Goal: Information Seeking & Learning: Learn about a topic

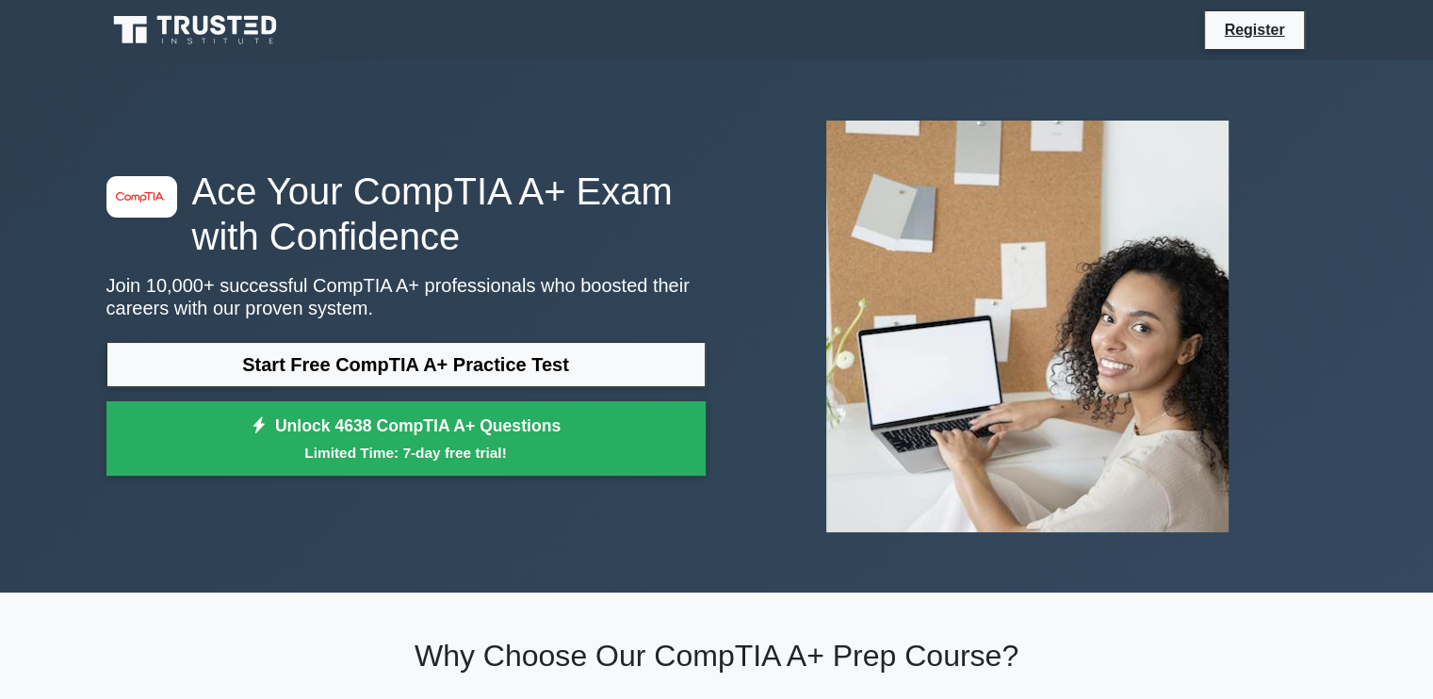
click at [392, 366] on link "Start Free CompTIA A+ Practice Test" at bounding box center [405, 364] width 599 height 45
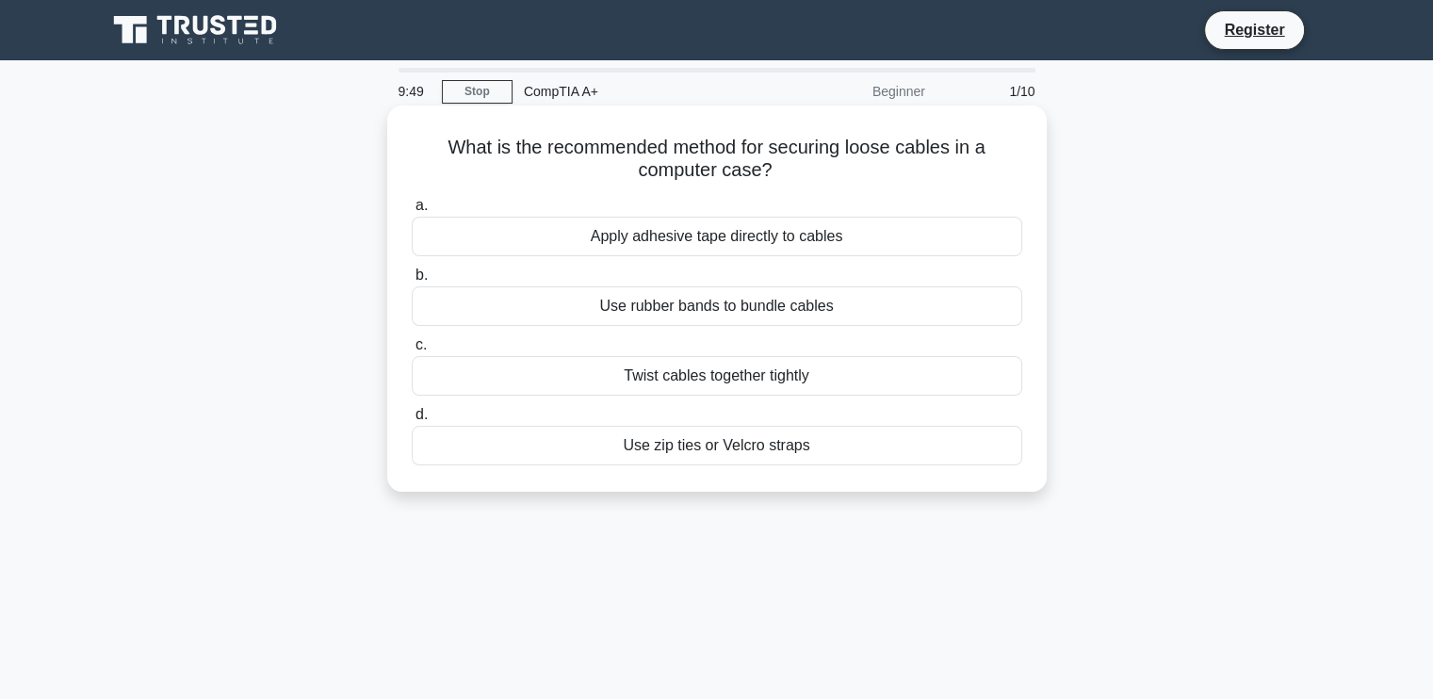
click at [599, 382] on div "Twist cables together tightly" at bounding box center [717, 376] width 611 height 40
click at [412, 351] on input "c. Twist cables together tightly" at bounding box center [412, 345] width 0 height 12
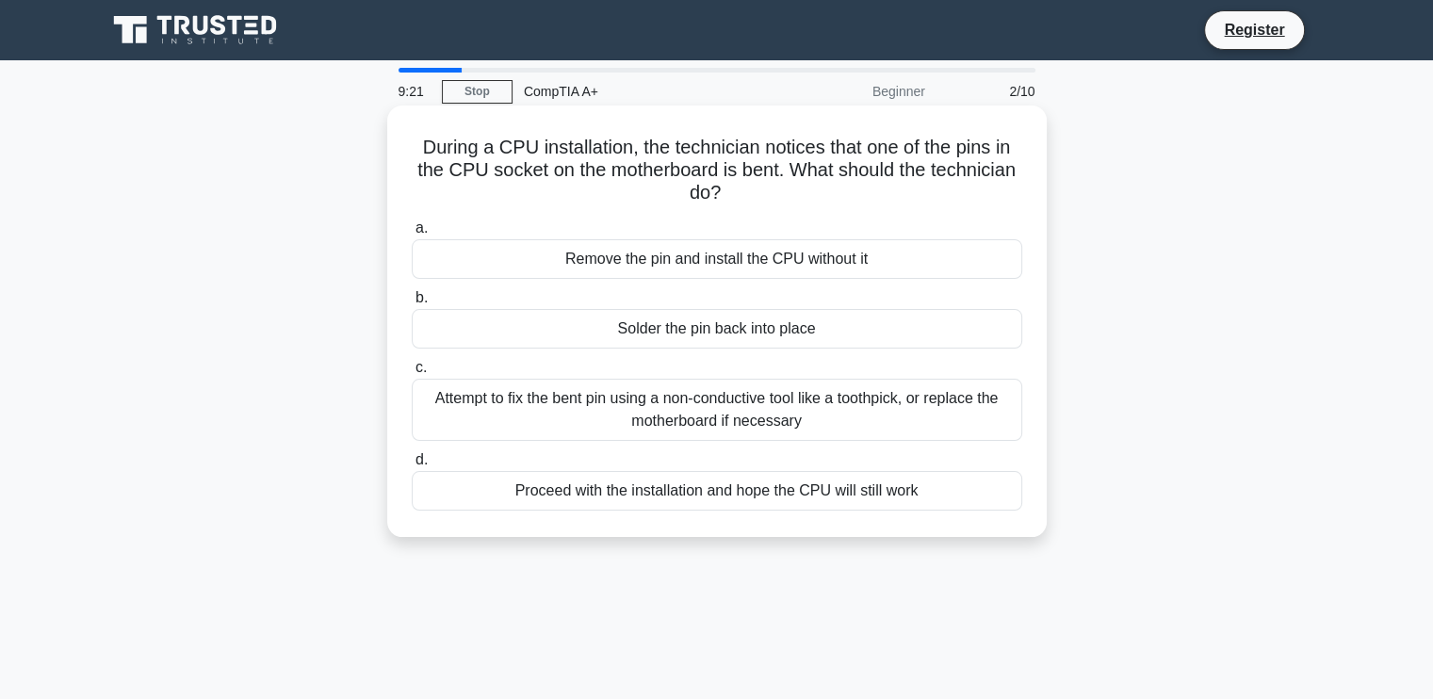
click at [626, 416] on div "Attempt to fix the bent pin using a non-conductive tool like a toothpick, or re…" at bounding box center [717, 410] width 611 height 62
click at [412, 374] on input "c. Attempt to fix the bent pin using a non-conductive tool like a toothpick, or…" at bounding box center [412, 368] width 0 height 12
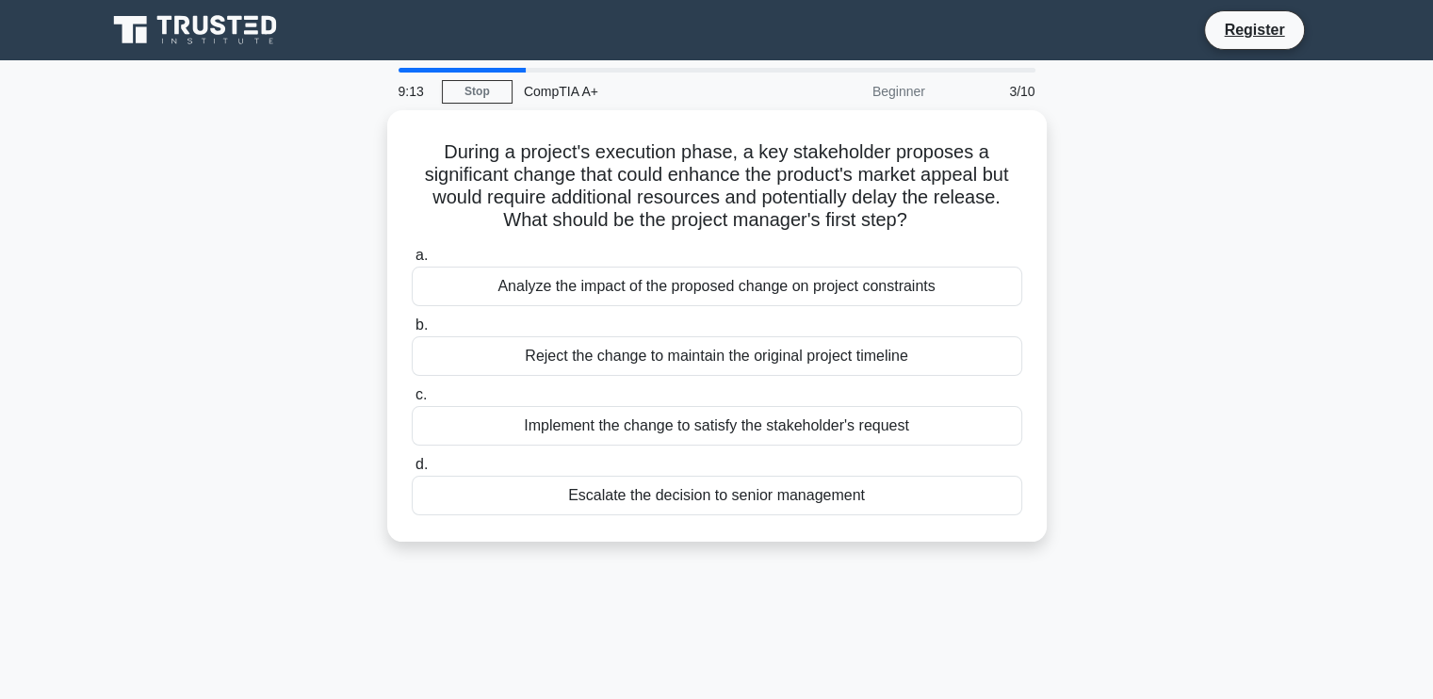
click at [626, 416] on div "Implement the change to satisfy the stakeholder's request" at bounding box center [717, 426] width 611 height 40
click at [412, 401] on input "c. Implement the change to satisfy the stakeholder's request" at bounding box center [412, 395] width 0 height 12
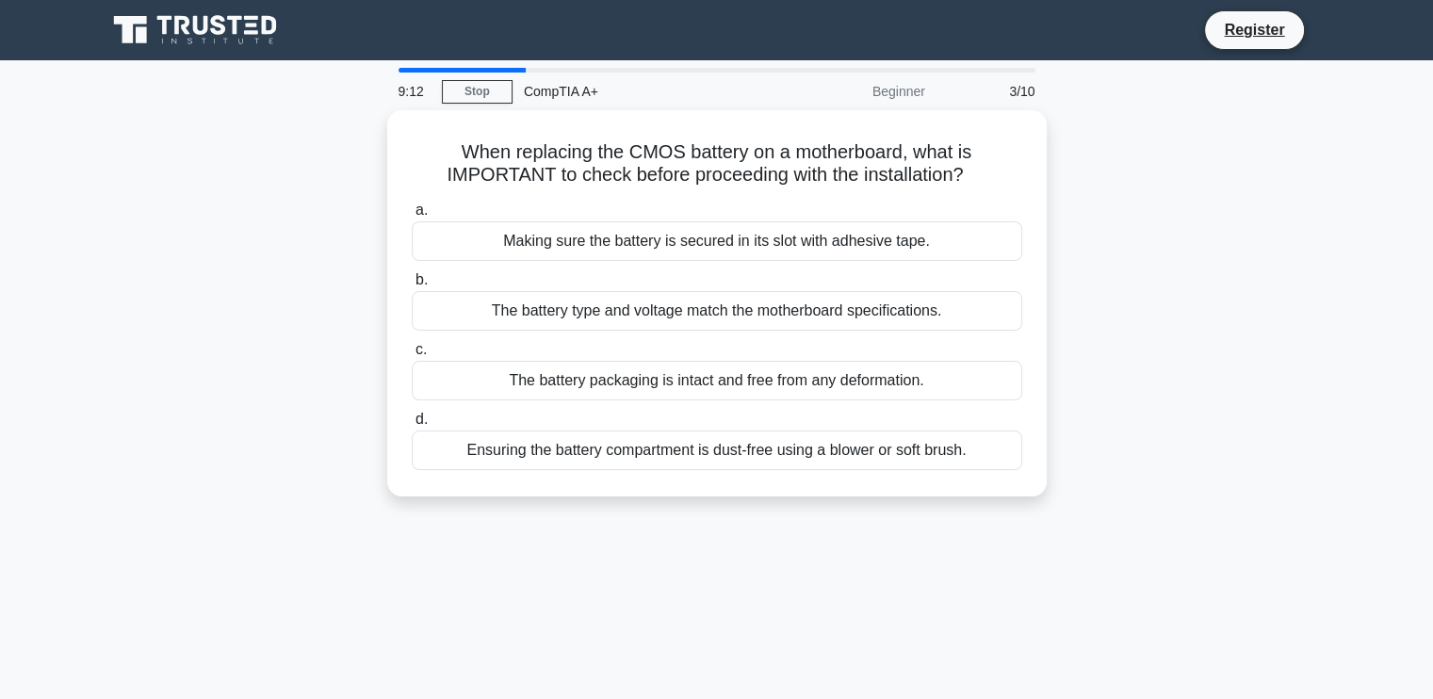
click at [626, 416] on label "d. Ensuring the battery compartment is dust-free using a blower or soft brush." at bounding box center [717, 439] width 611 height 62
click at [412, 416] on input "d. Ensuring the battery compartment is dust-free using a blower or soft brush." at bounding box center [412, 420] width 0 height 12
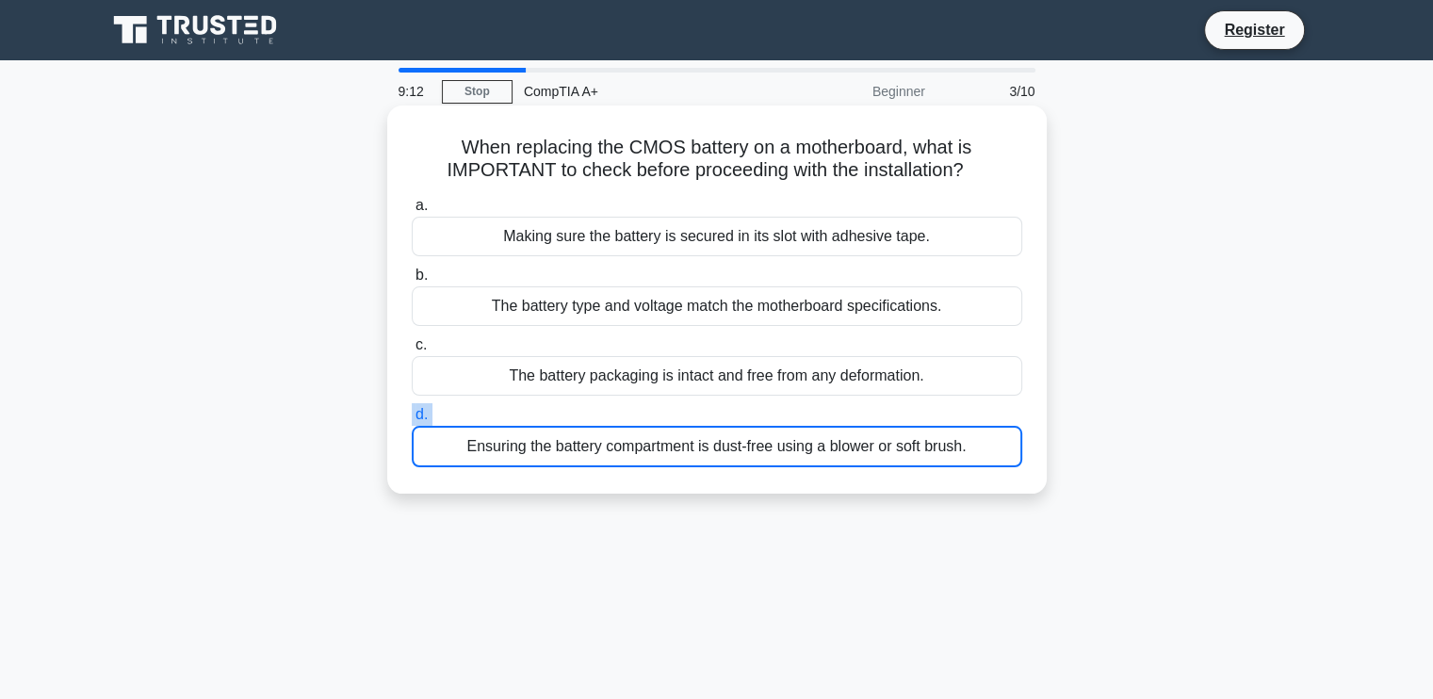
click at [626, 416] on label "d. Ensuring the battery compartment is dust-free using a blower or soft brush." at bounding box center [717, 435] width 611 height 64
click at [412, 416] on input "d. Ensuring the battery compartment is dust-free using a blower or soft brush." at bounding box center [412, 415] width 0 height 12
click at [626, 416] on label "d. Ensuring the battery compartment is dust-free using a blower or soft brush." at bounding box center [717, 435] width 611 height 64
click at [412, 416] on input "d. Ensuring the battery compartment is dust-free using a blower or soft brush." at bounding box center [412, 415] width 0 height 12
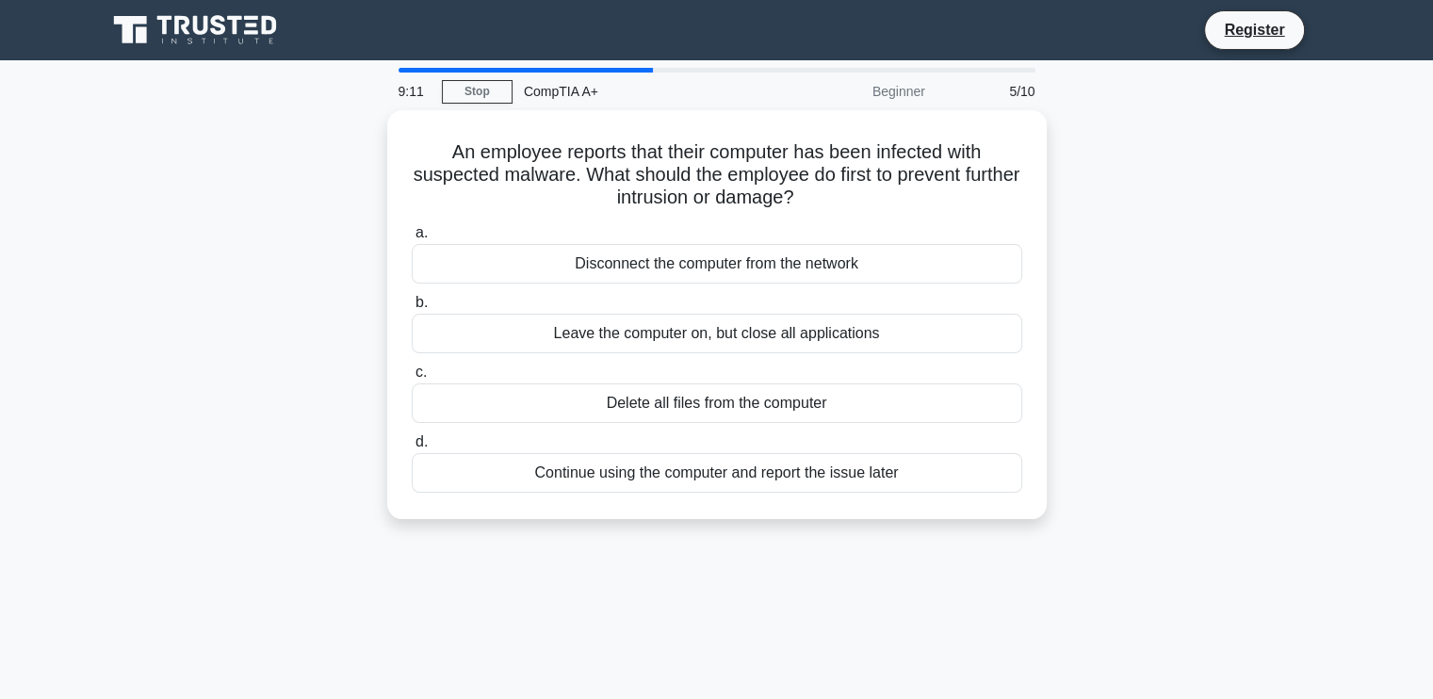
click at [626, 416] on div "Delete all files from the computer" at bounding box center [717, 404] width 611 height 40
click at [412, 379] on input "c. Delete all files from the computer" at bounding box center [412, 373] width 0 height 12
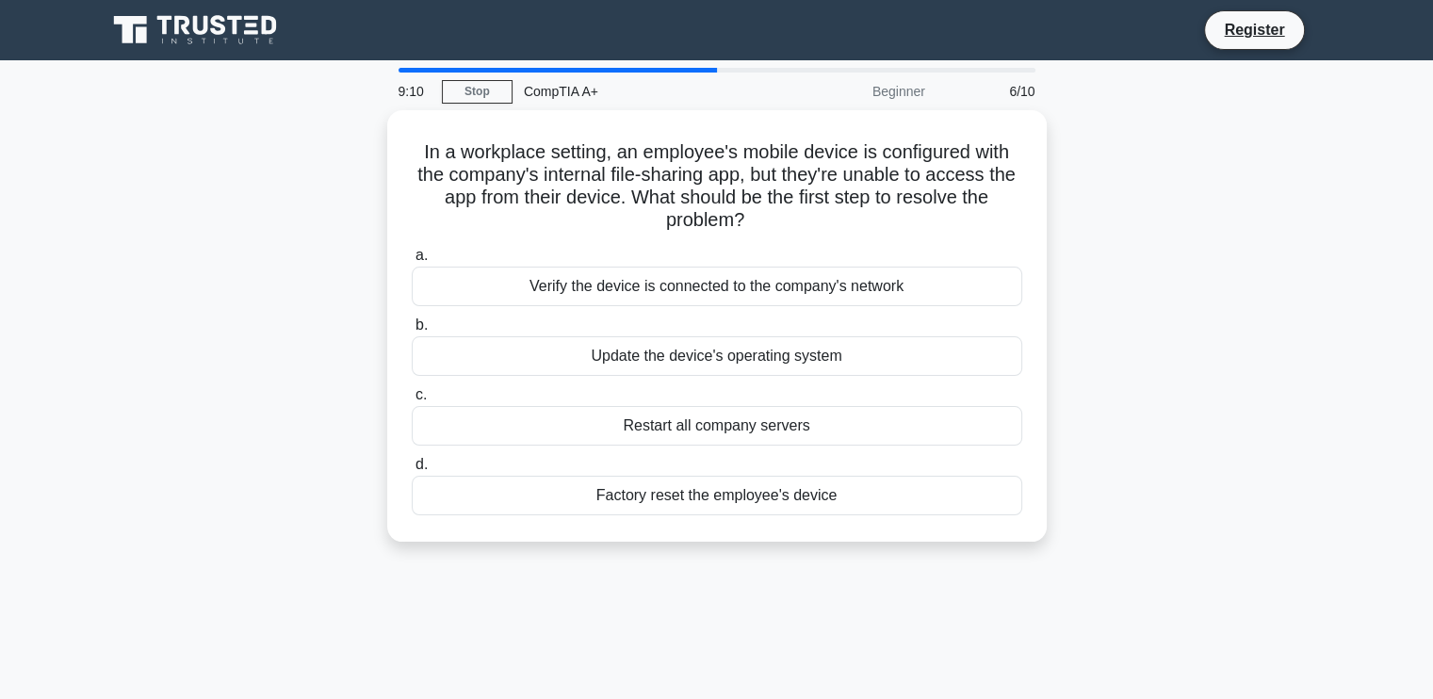
click at [626, 416] on div "Restart all company servers" at bounding box center [717, 426] width 611 height 40
click at [412, 401] on input "c. Restart all company servers" at bounding box center [412, 395] width 0 height 12
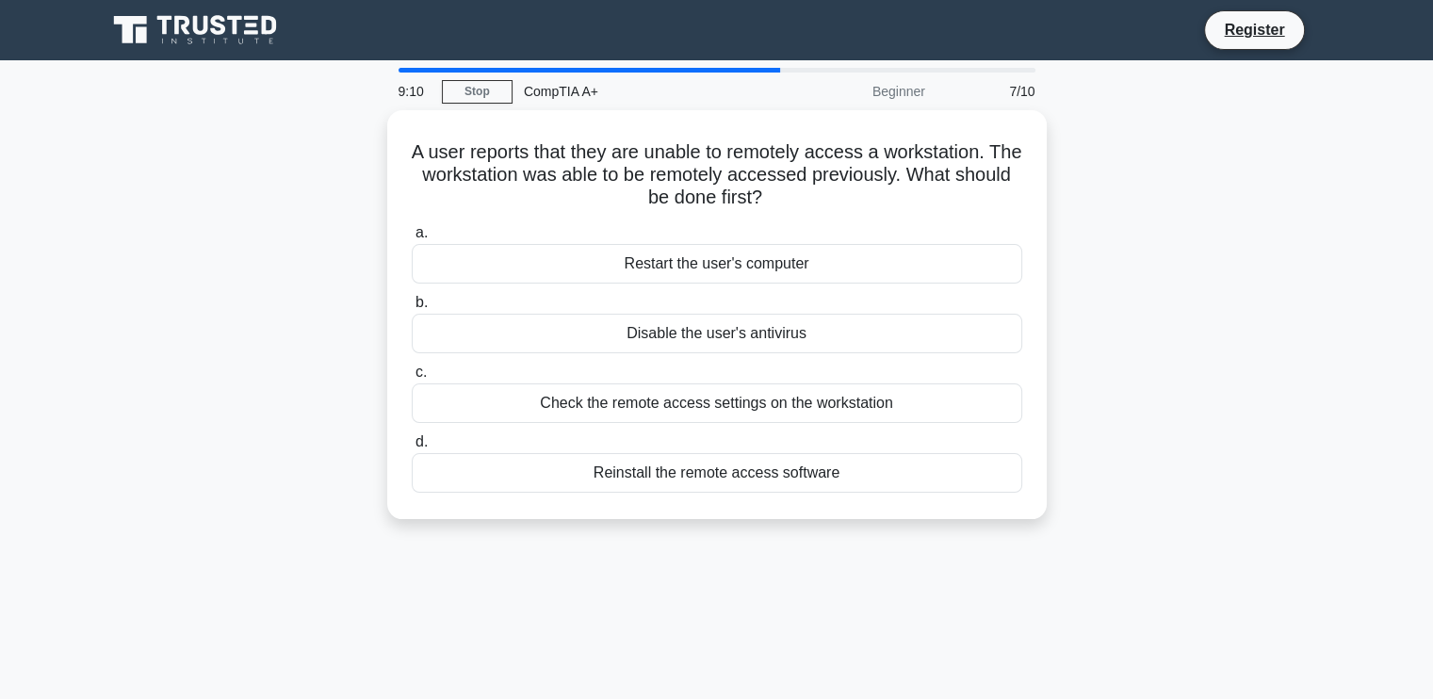
click at [626, 416] on div "Check the remote access settings on the workstation" at bounding box center [717, 404] width 611 height 40
click at [412, 379] on input "c. Check the remote access settings on the workstation" at bounding box center [412, 373] width 0 height 12
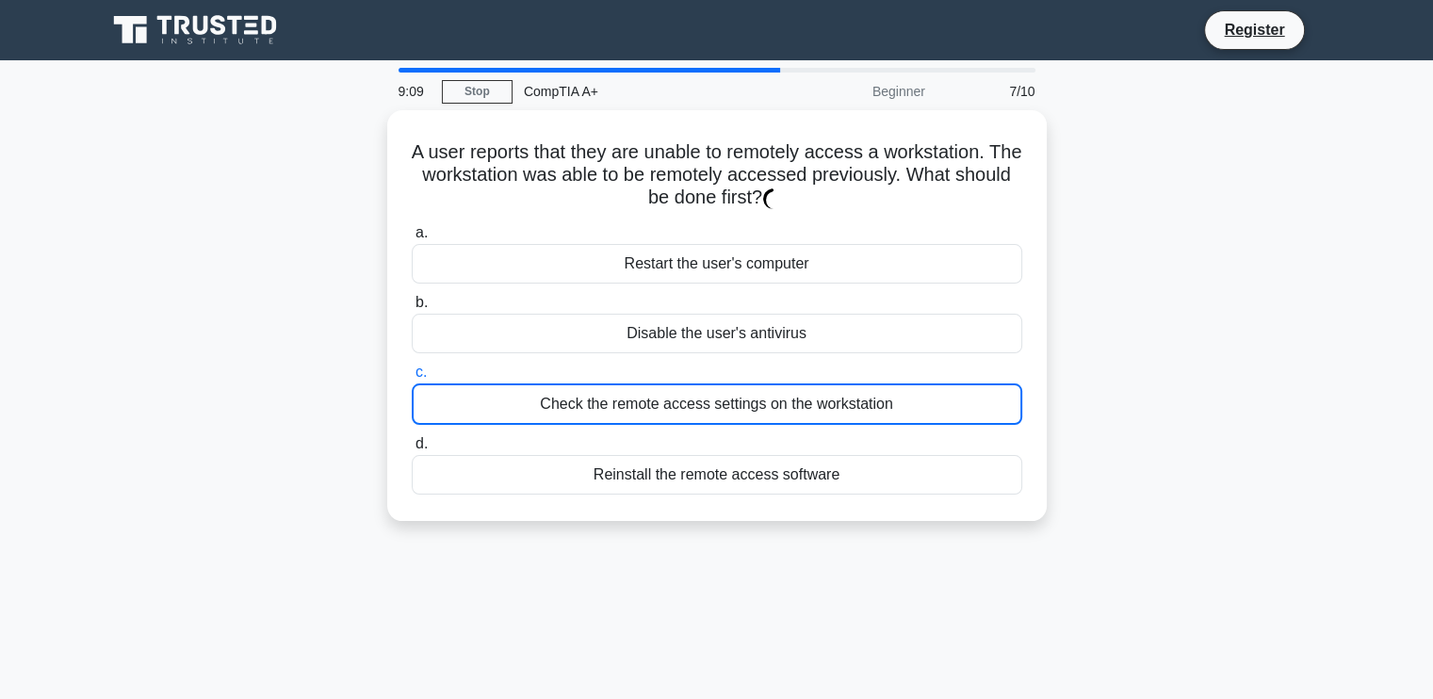
click at [626, 416] on div "Check the remote access settings on the workstation" at bounding box center [717, 404] width 611 height 41
click at [412, 379] on input "c. Check the remote access settings on the workstation" at bounding box center [412, 373] width 0 height 12
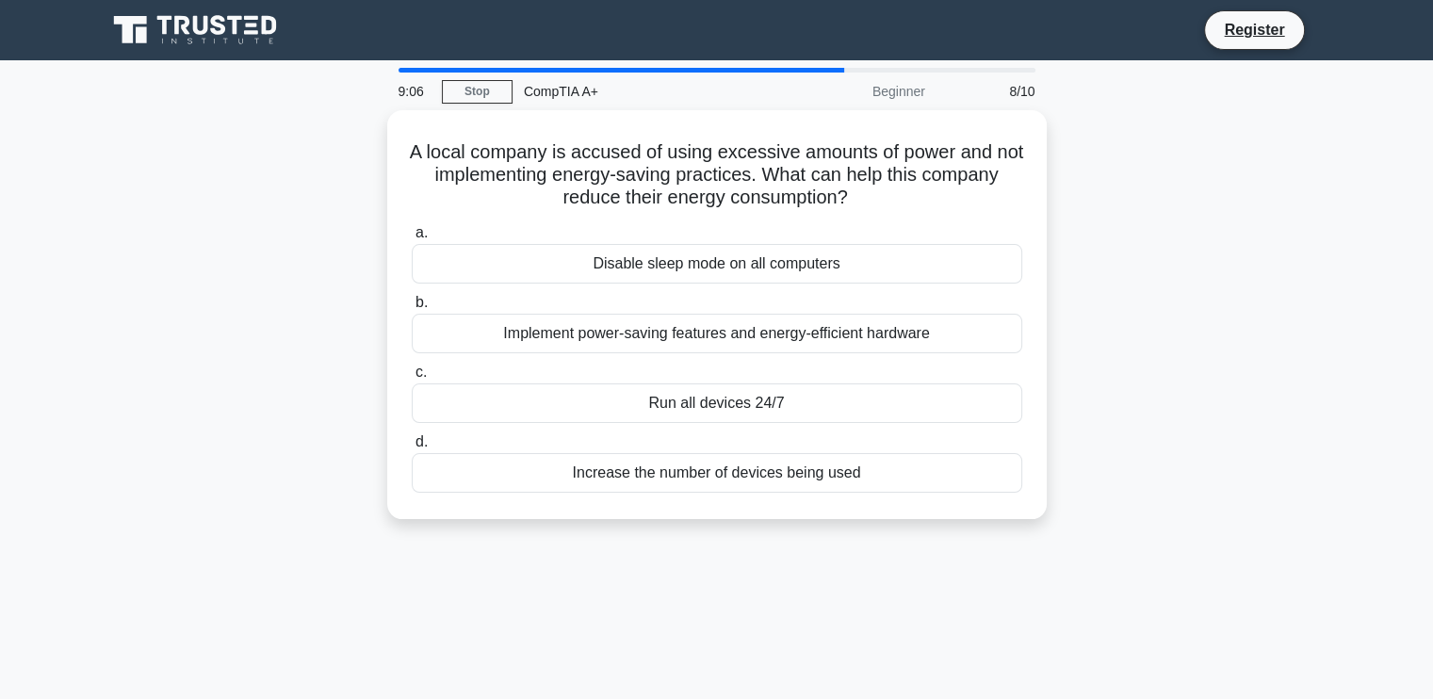
click at [631, 398] on div "Run all devices 24/7" at bounding box center [717, 404] width 611 height 40
click at [412, 379] on input "c. Run all devices 24/7" at bounding box center [412, 373] width 0 height 12
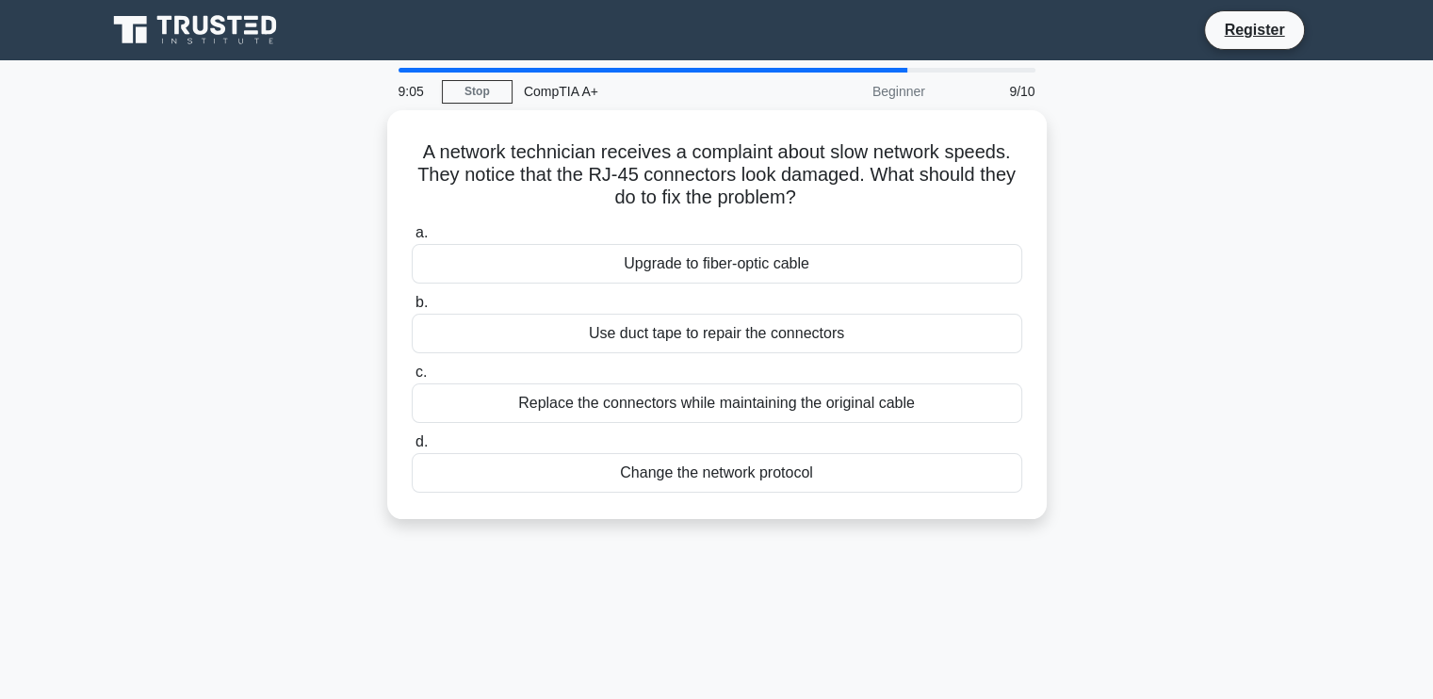
click at [631, 398] on div "Replace the connectors while maintaining the original cable" at bounding box center [717, 404] width 611 height 40
click at [412, 379] on input "c. Replace the connectors while maintaining the original cable" at bounding box center [412, 373] width 0 height 12
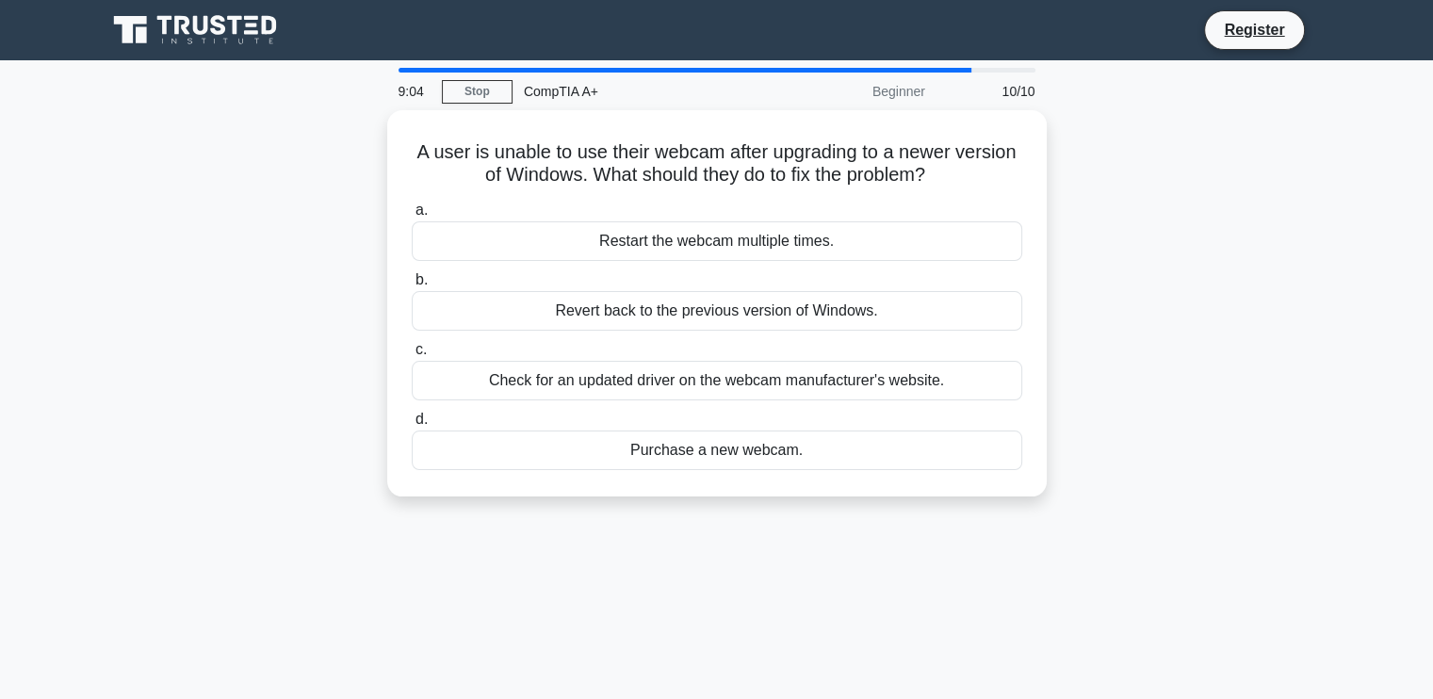
click at [631, 398] on div "a. Restart the webcam multiple times. b. Revert back to the previous version of…" at bounding box center [716, 334] width 633 height 279
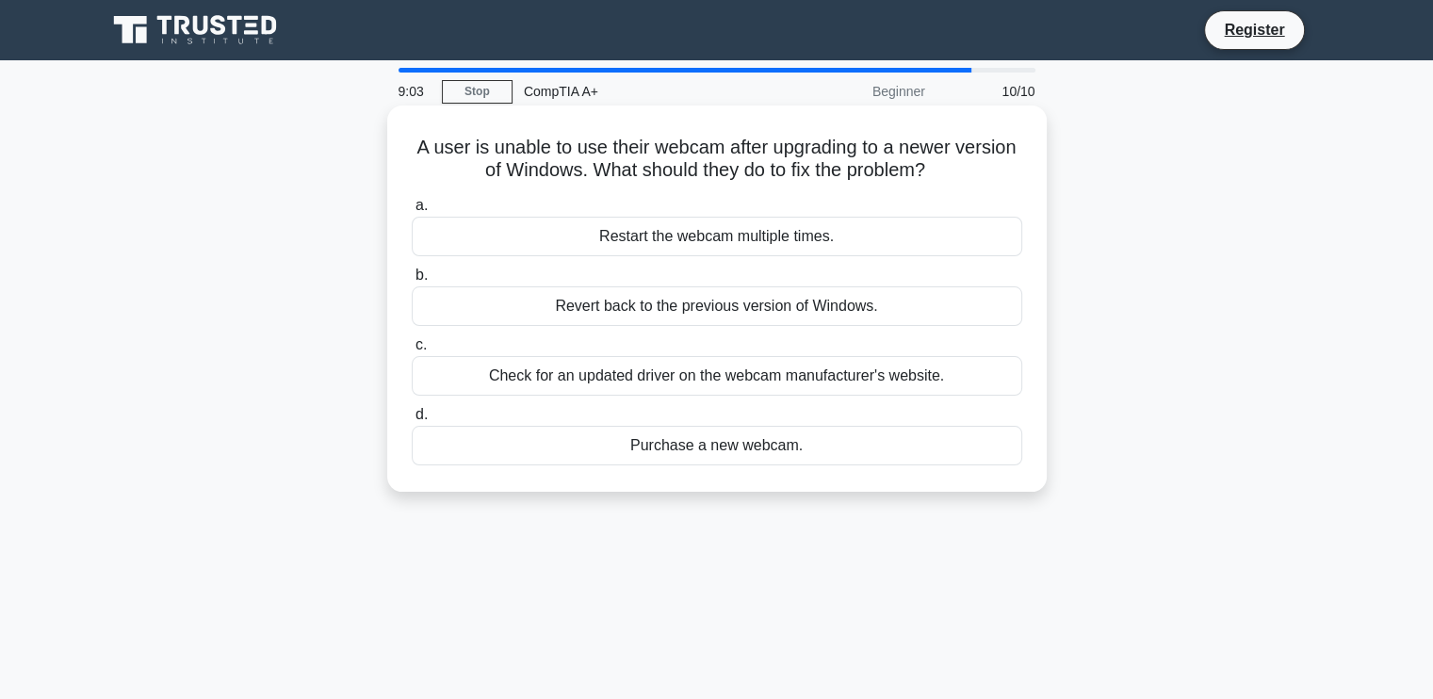
click at [633, 388] on div "Check for an updated driver on the webcam manufacturer's website." at bounding box center [717, 376] width 611 height 40
click at [412, 351] on input "c. Check for an updated driver on the webcam manufacturer's website." at bounding box center [412, 345] width 0 height 12
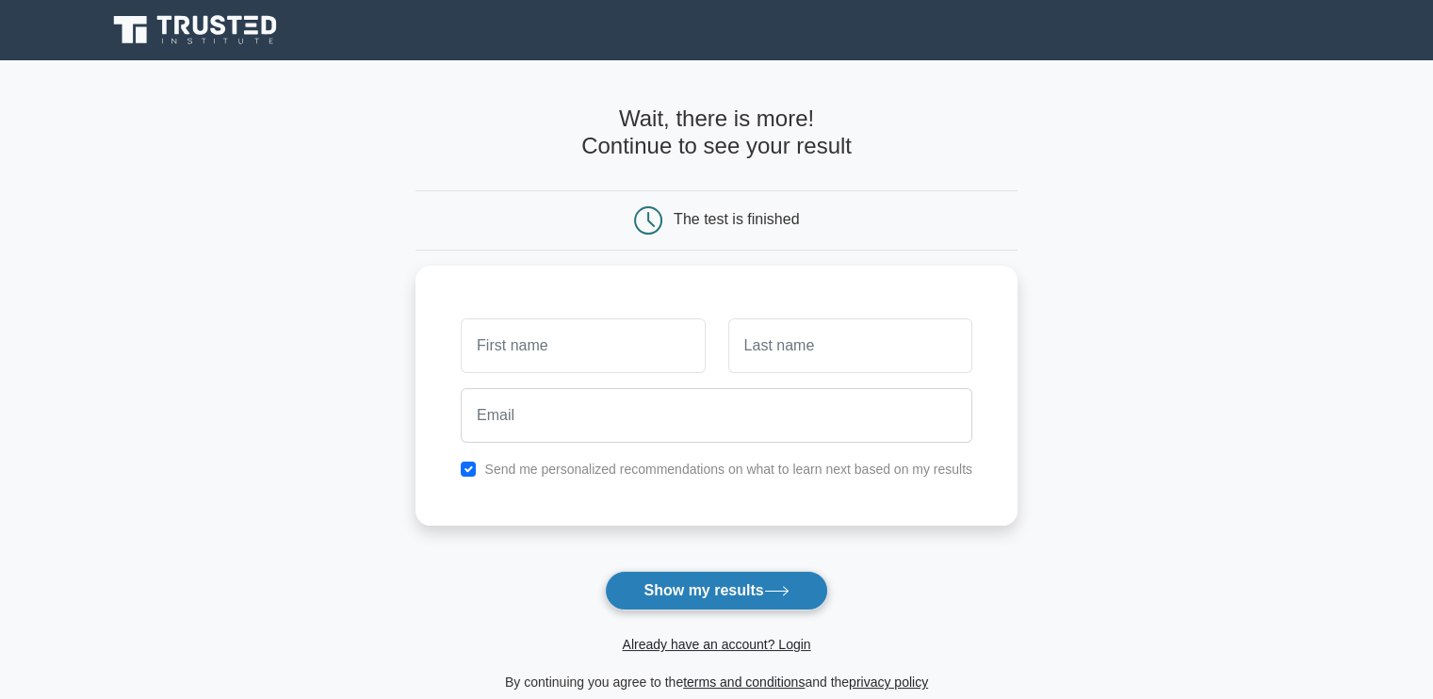
click at [758, 581] on button "Show my results" at bounding box center [716, 591] width 222 height 40
